Goal: Task Accomplishment & Management: Manage account settings

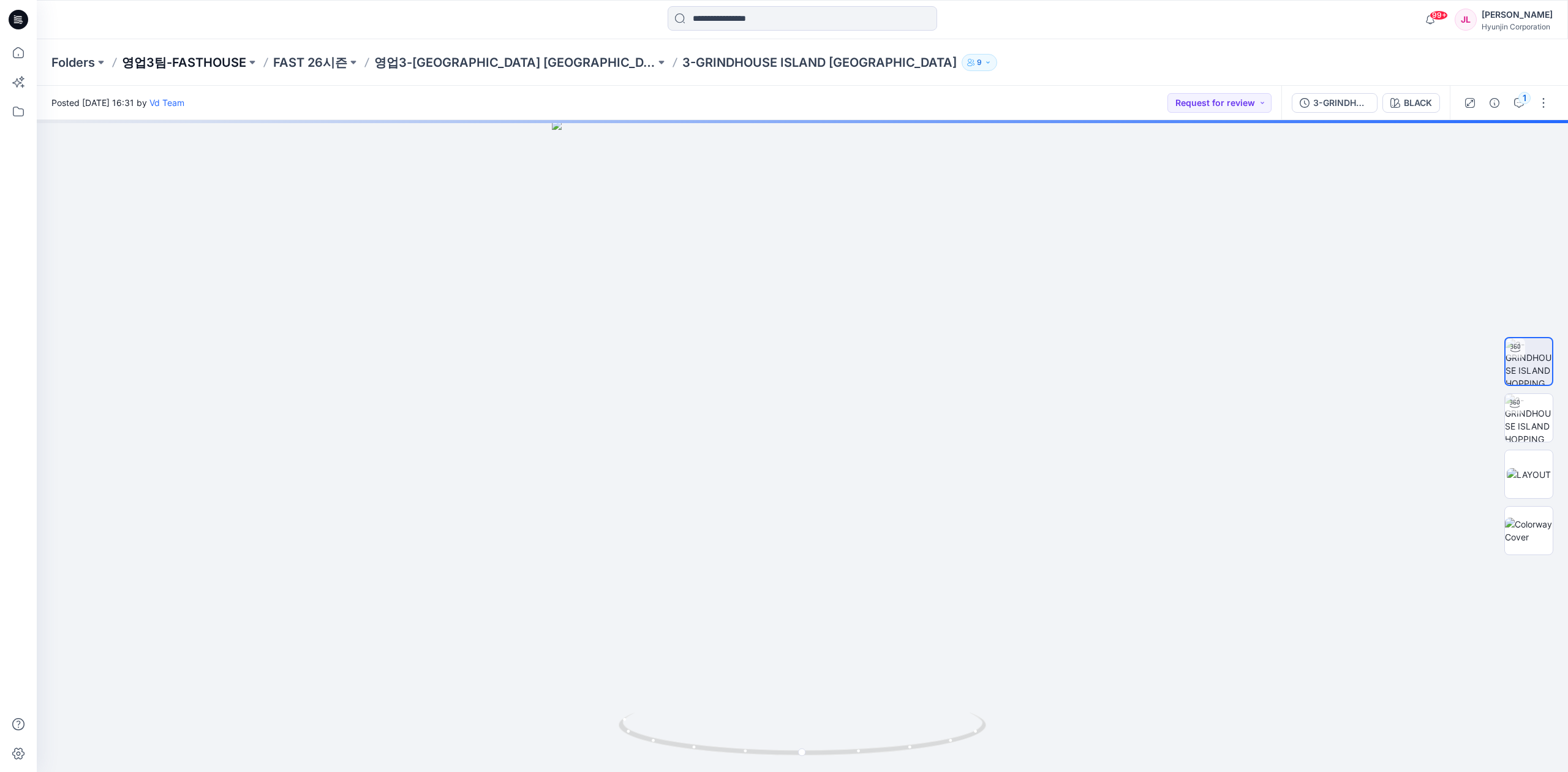
click at [199, 66] on p "영업3팀-FASTHOUSE" at bounding box center [184, 62] width 124 height 17
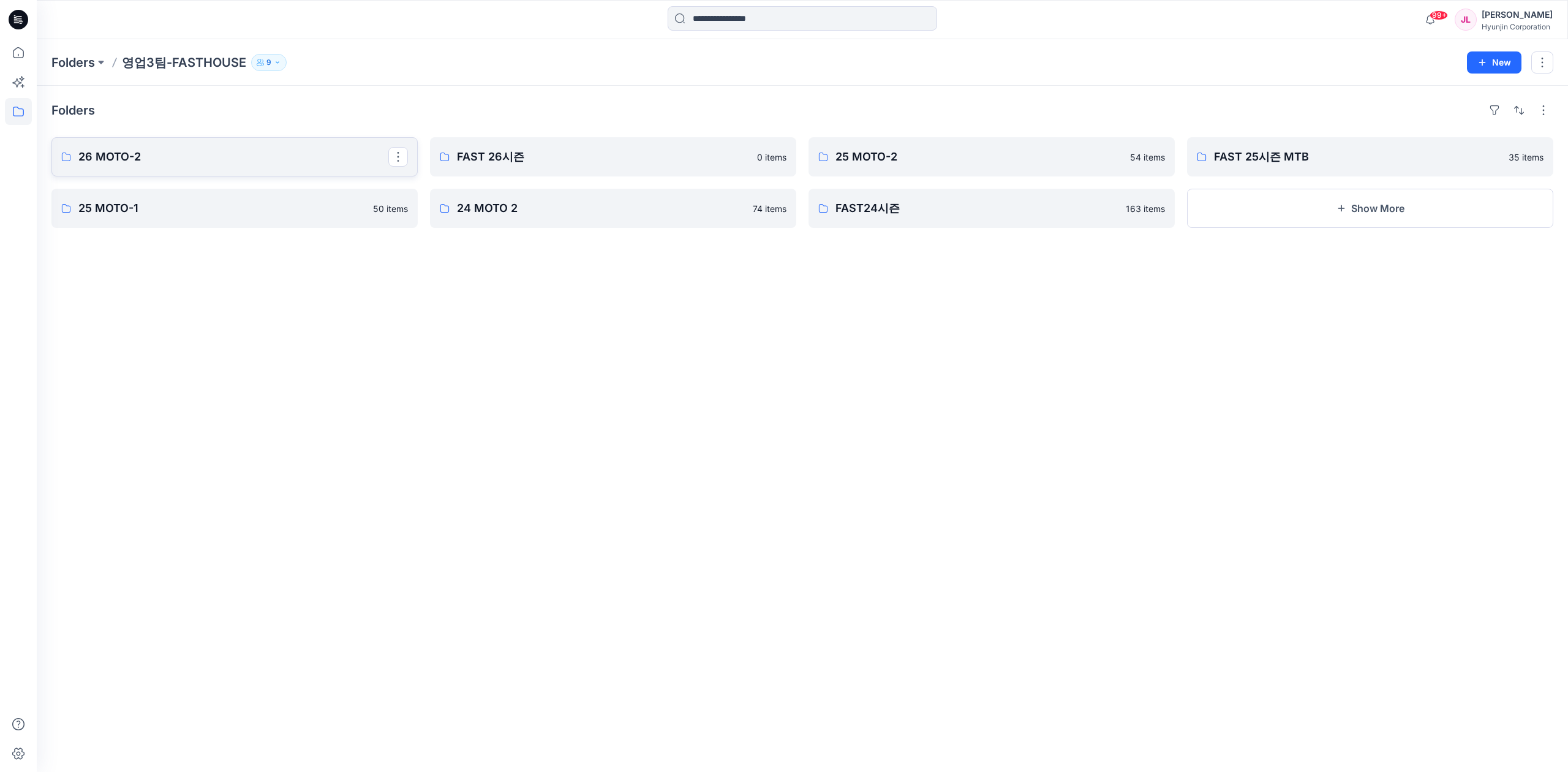
click at [189, 151] on p "26 MOTO-2" at bounding box center [233, 157] width 310 height 17
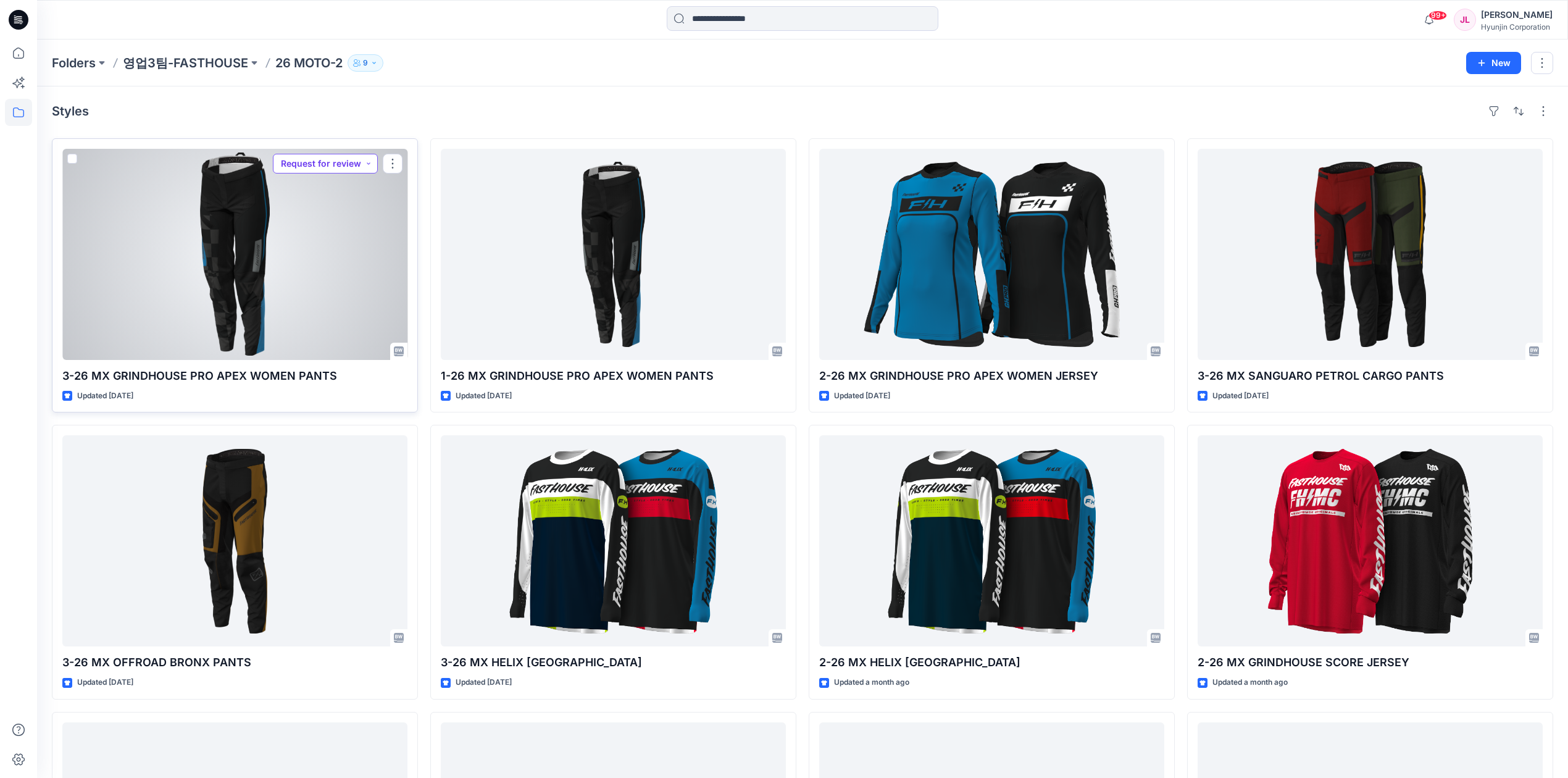
click at [348, 163] on button "Request for review" at bounding box center [325, 163] width 105 height 20
click at [321, 252] on p "Approved" at bounding box center [312, 248] width 40 height 16
